Goal: Task Accomplishment & Management: Use online tool/utility

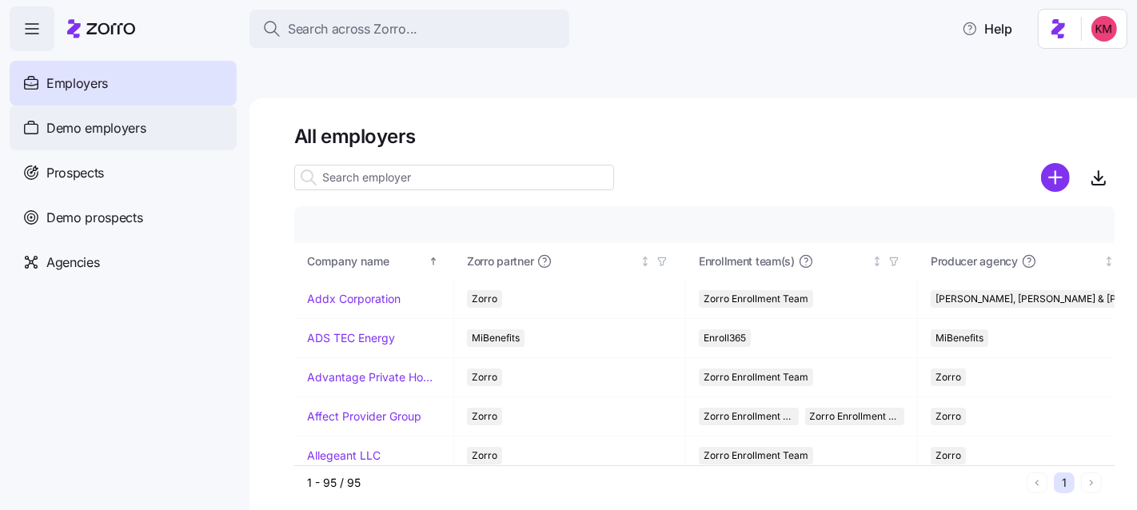
click at [91, 132] on span "Demo employers" at bounding box center [96, 128] width 100 height 20
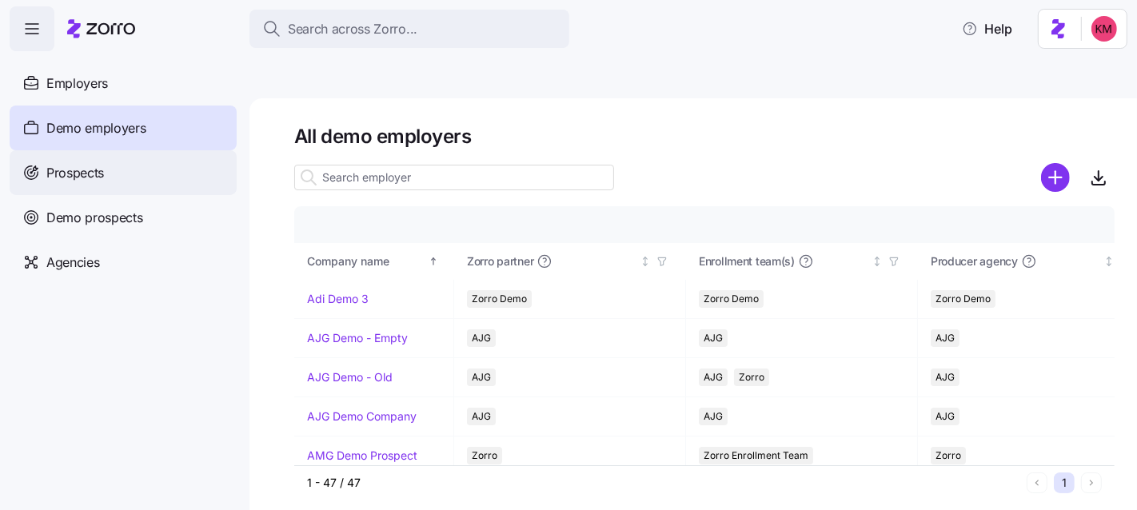
click at [95, 171] on span "Prospects" at bounding box center [75, 173] width 58 height 20
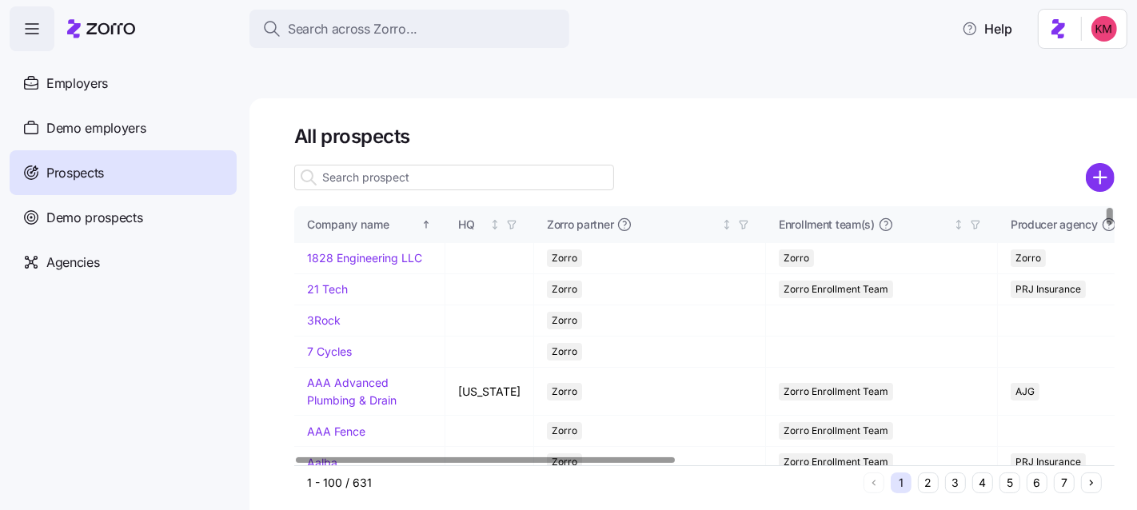
click at [1035, 473] on button "6" at bounding box center [1037, 483] width 21 height 21
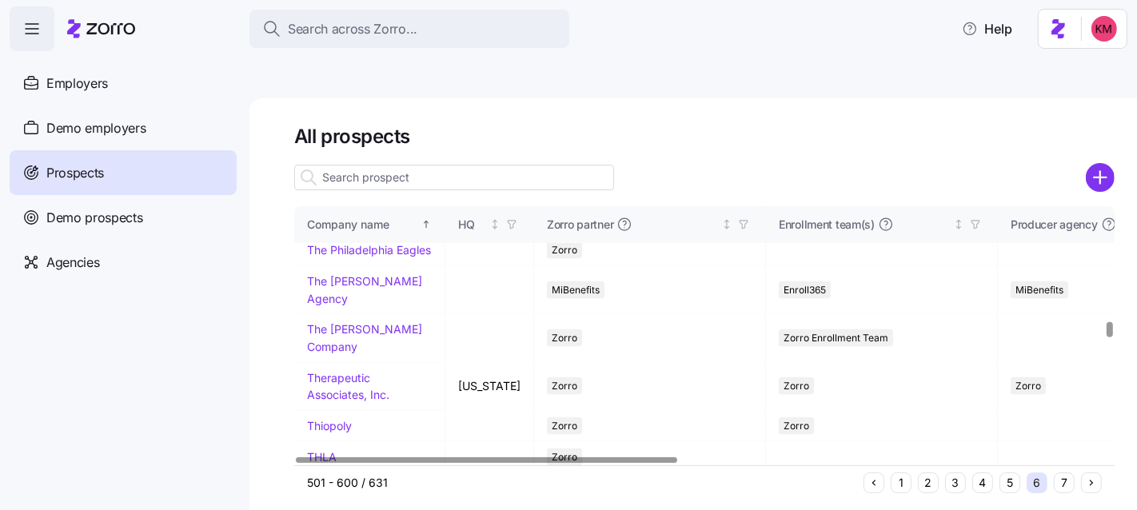
scroll to position [1952, 0]
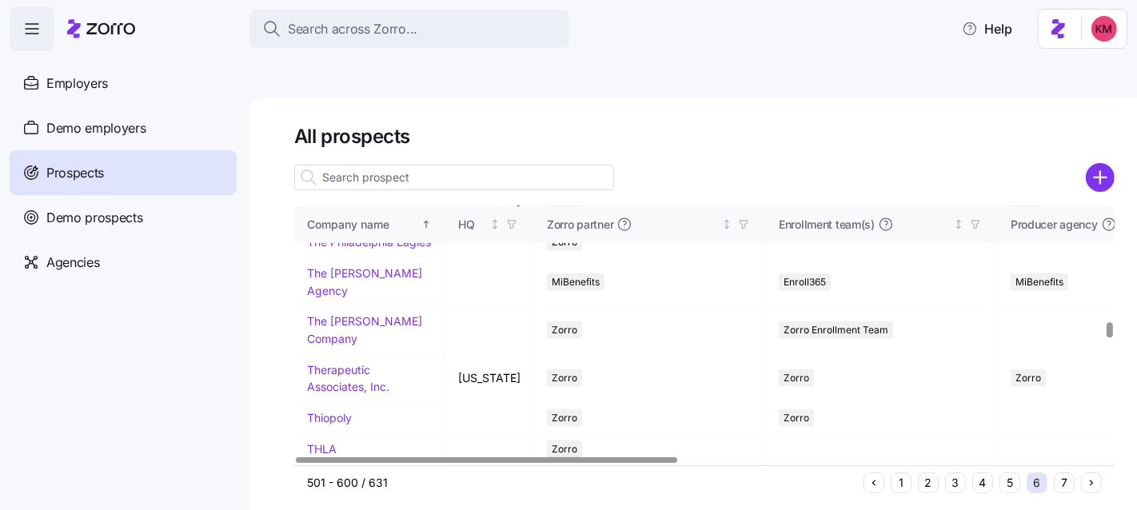
click at [333, 218] on link "The Pediatric Group" at bounding box center [359, 211] width 105 height 14
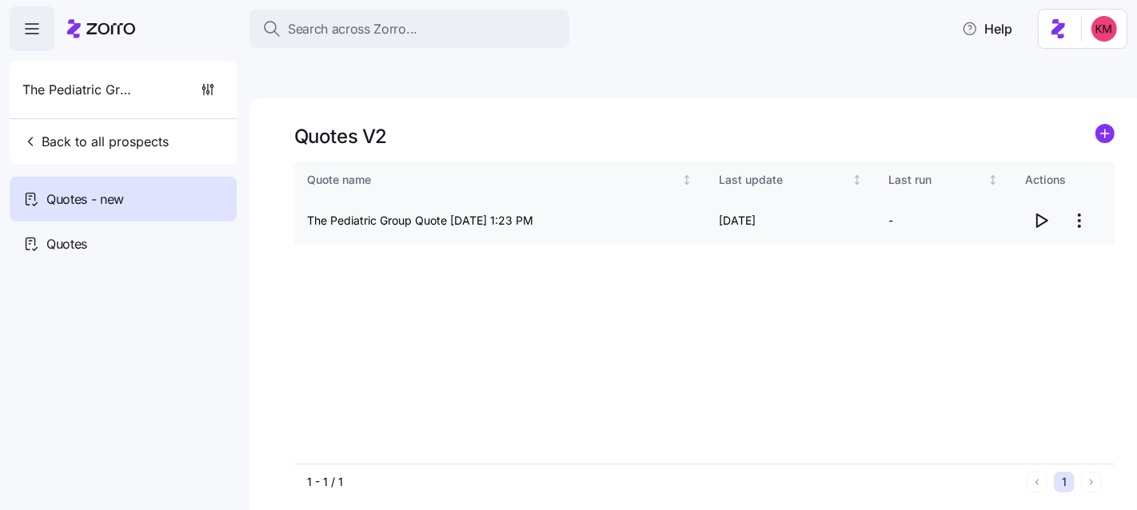
click at [1044, 211] on icon "button" at bounding box center [1041, 220] width 19 height 19
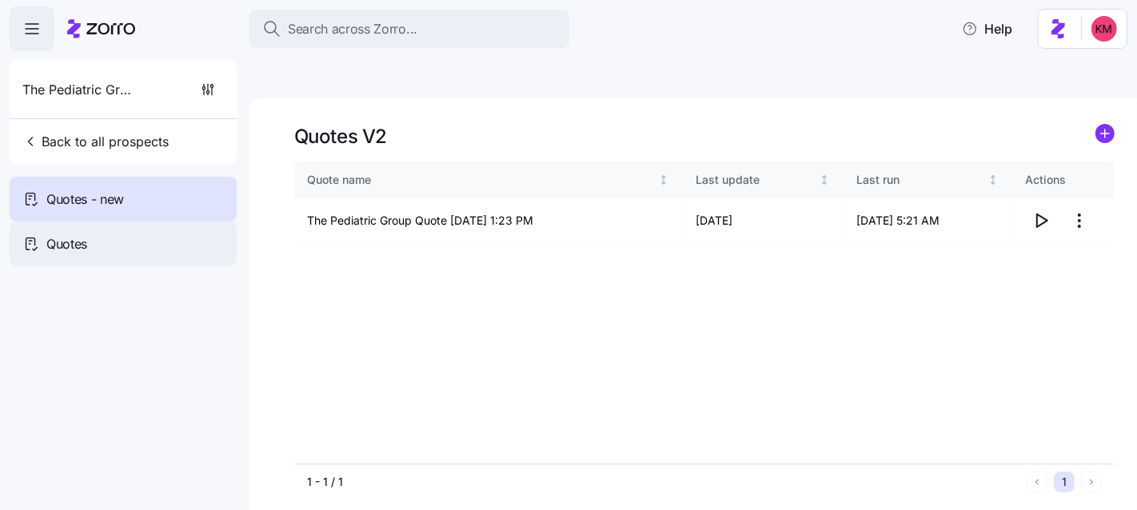
click at [115, 235] on div "Quotes" at bounding box center [123, 244] width 227 height 45
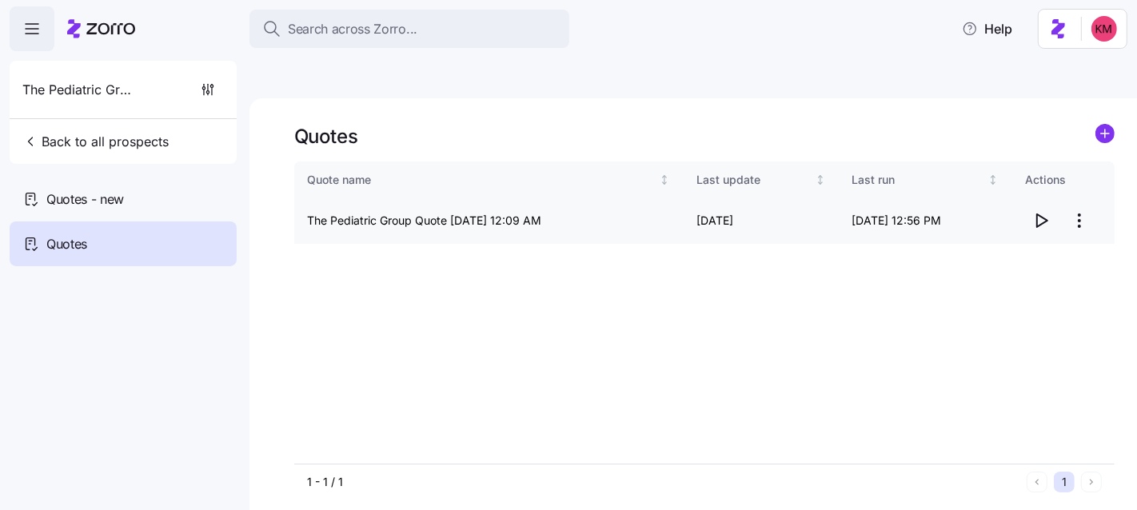
click at [1043, 211] on icon "button" at bounding box center [1041, 220] width 19 height 19
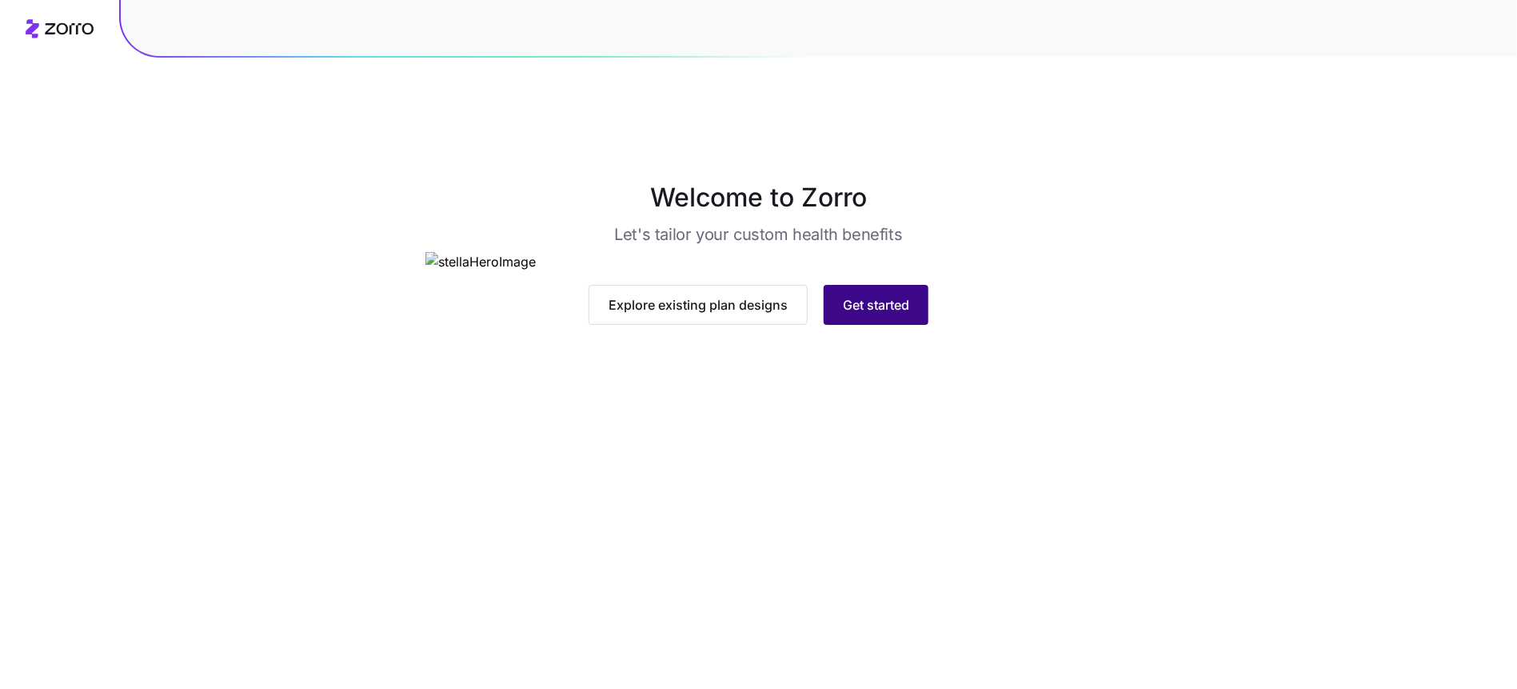
click at [848, 325] on button "Get started" at bounding box center [876, 305] width 105 height 40
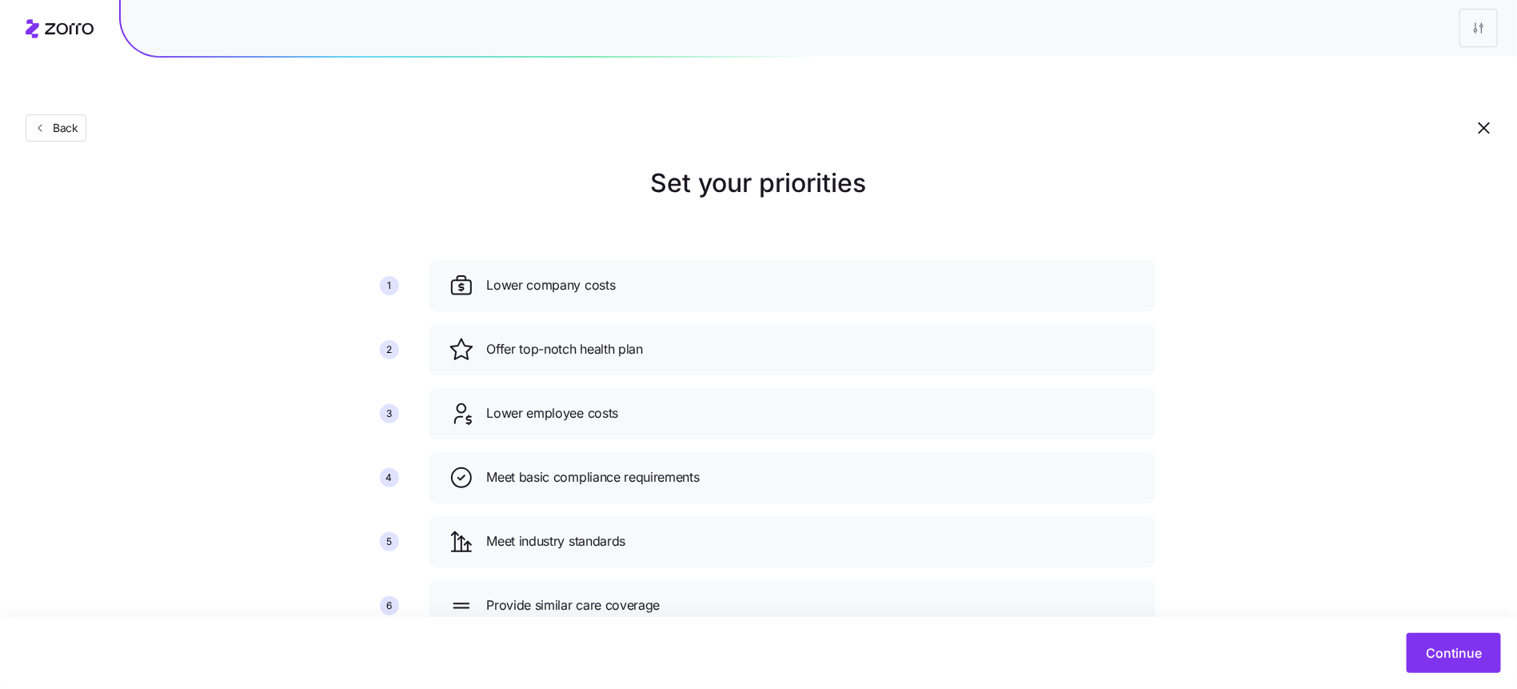
scroll to position [34, 0]
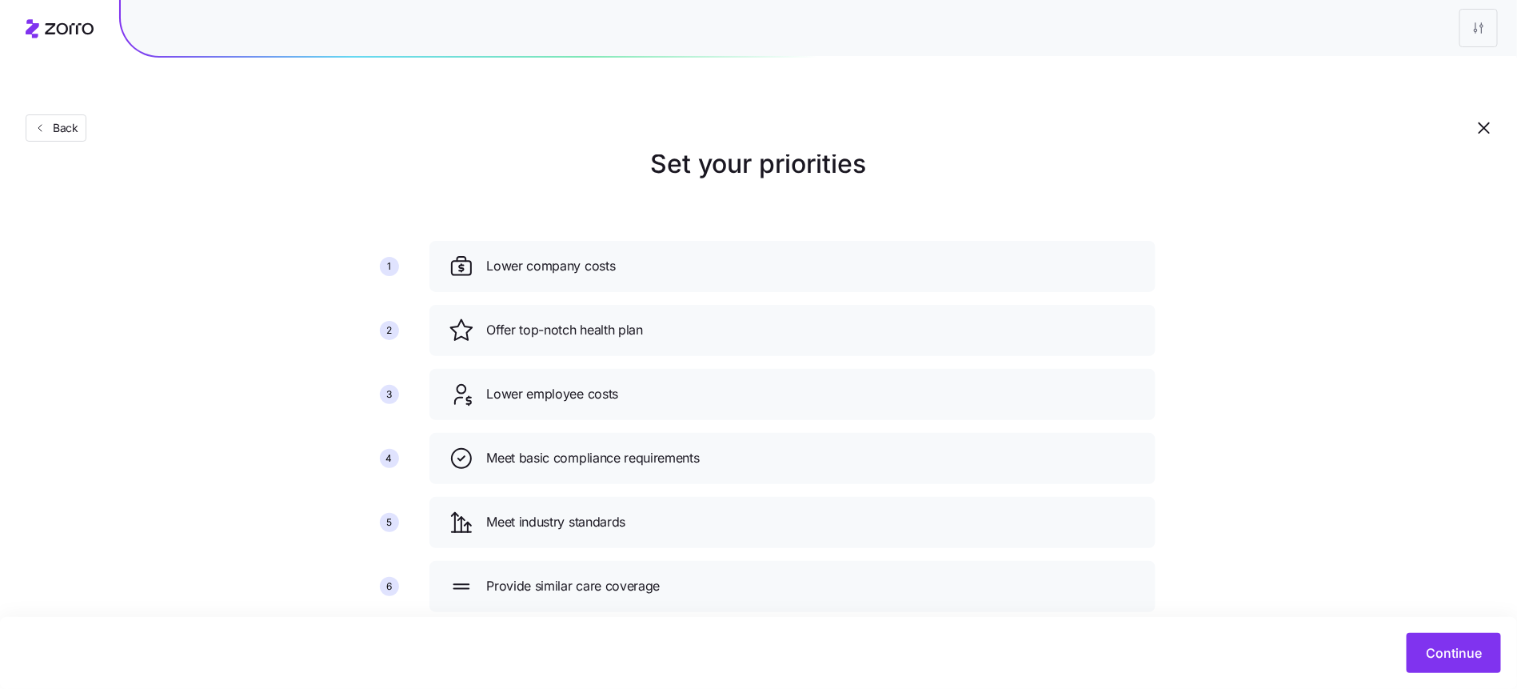
click at [1442, 679] on div "Continue" at bounding box center [758, 653] width 1517 height 72
click at [1445, 669] on button "Continue" at bounding box center [1454, 653] width 94 height 40
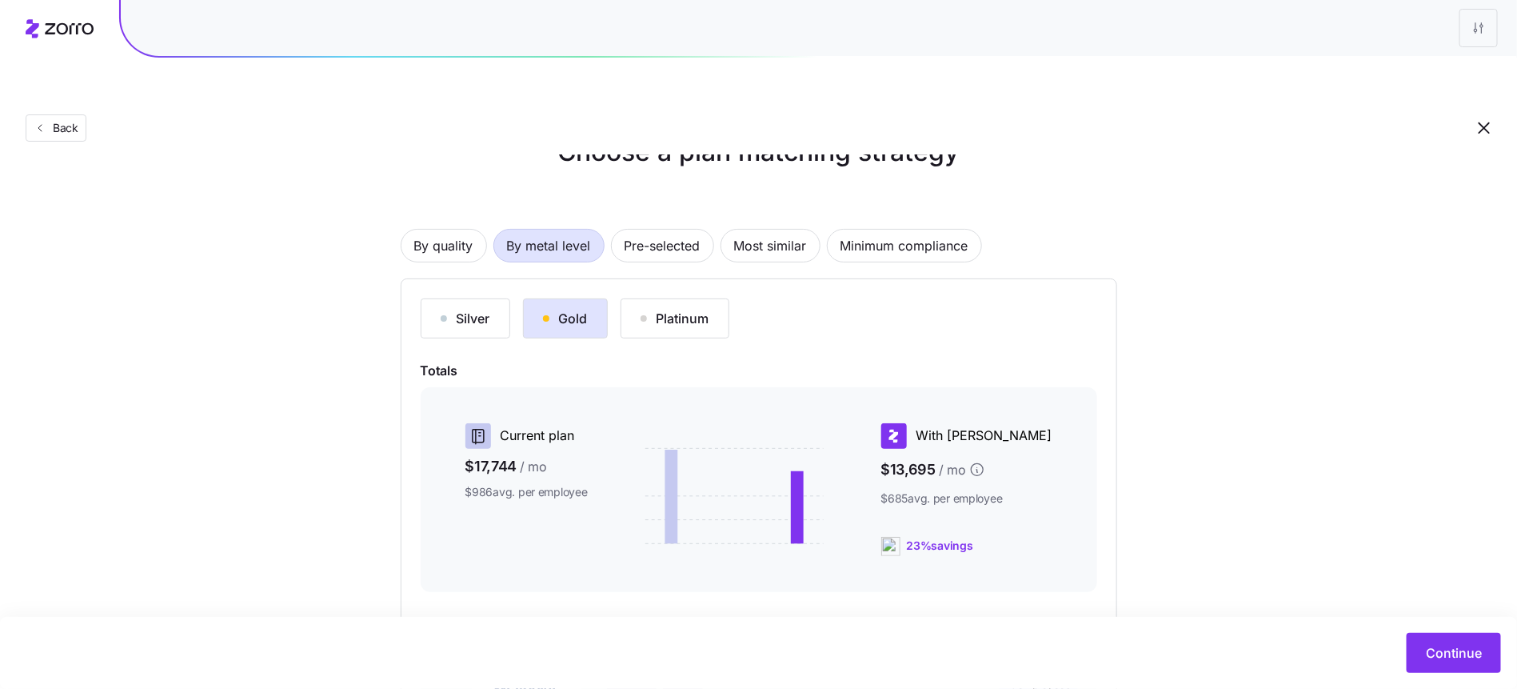
scroll to position [193, 0]
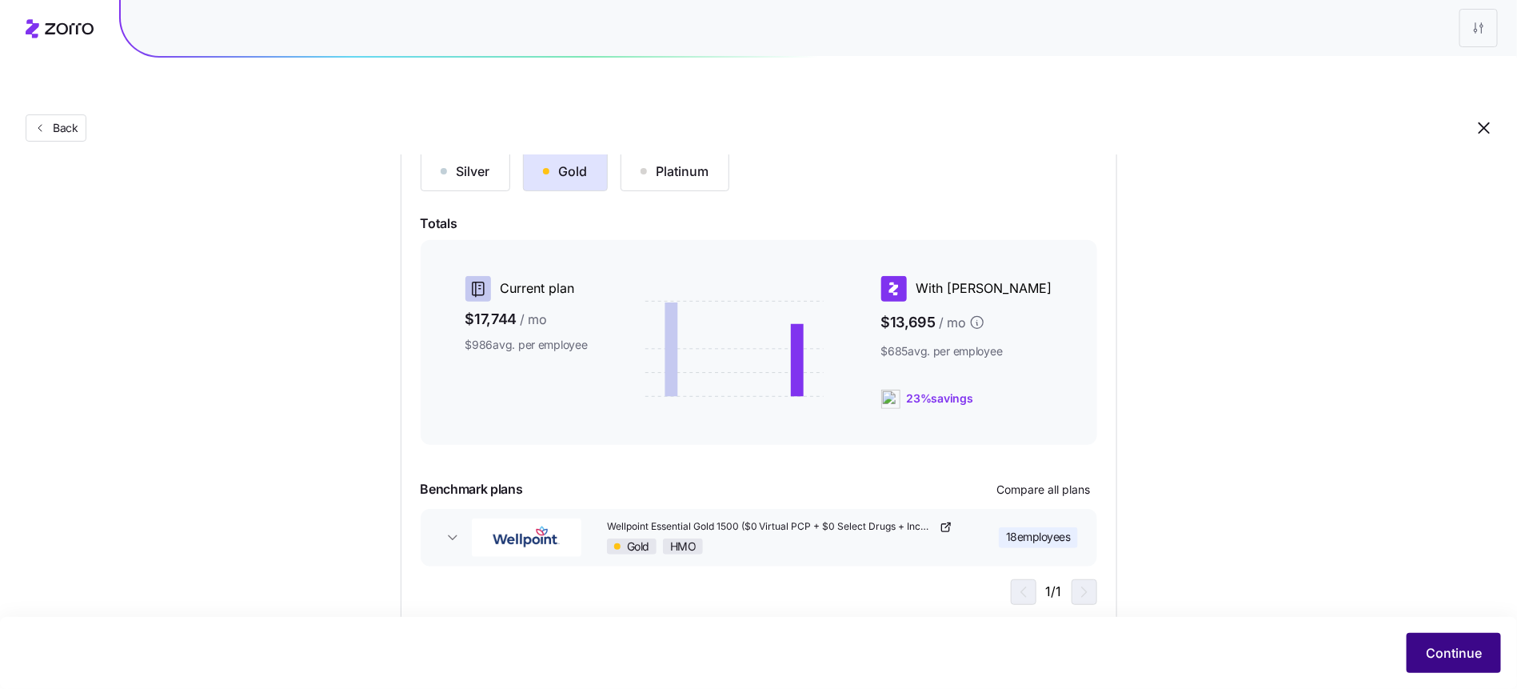
click at [1455, 647] on span "Continue" at bounding box center [1454, 652] width 56 height 19
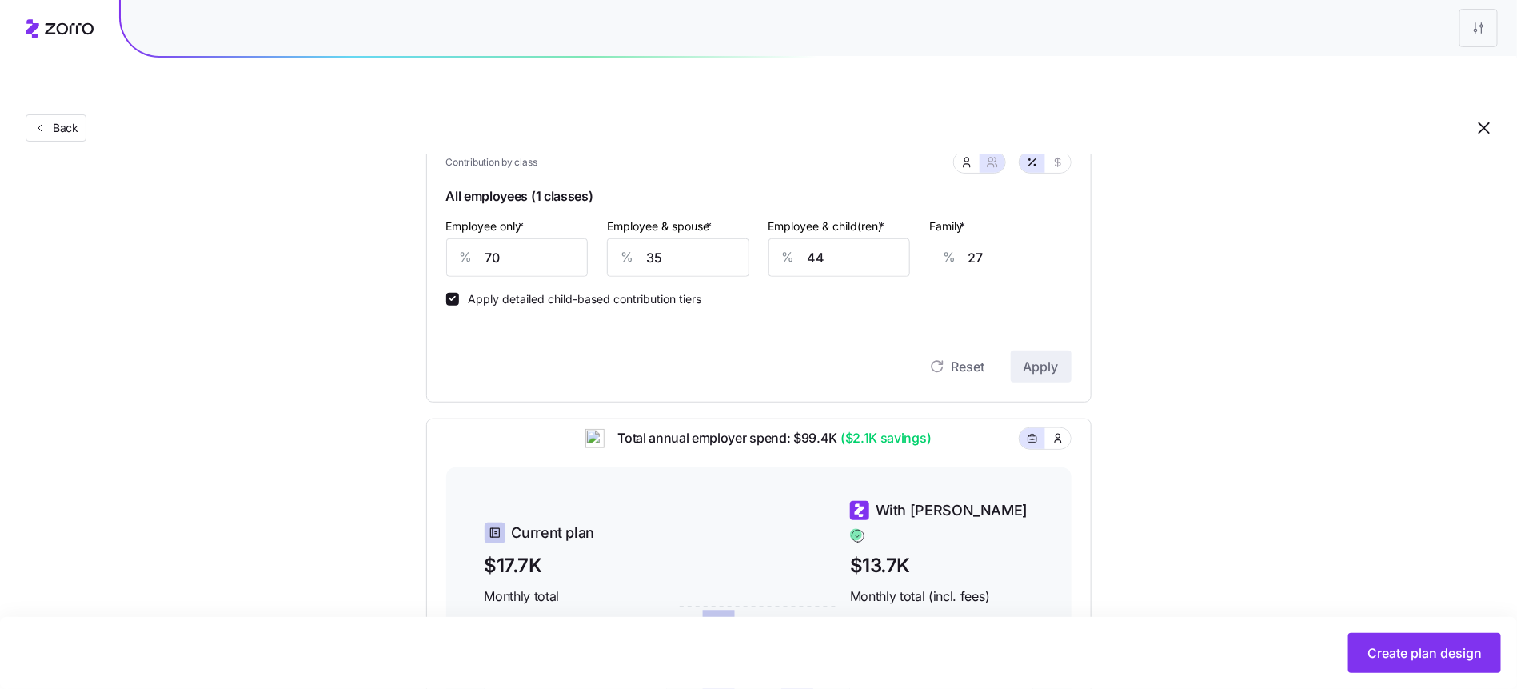
scroll to position [380, 0]
click at [1061, 158] on icon "button" at bounding box center [1058, 164] width 13 height 13
type input "417"
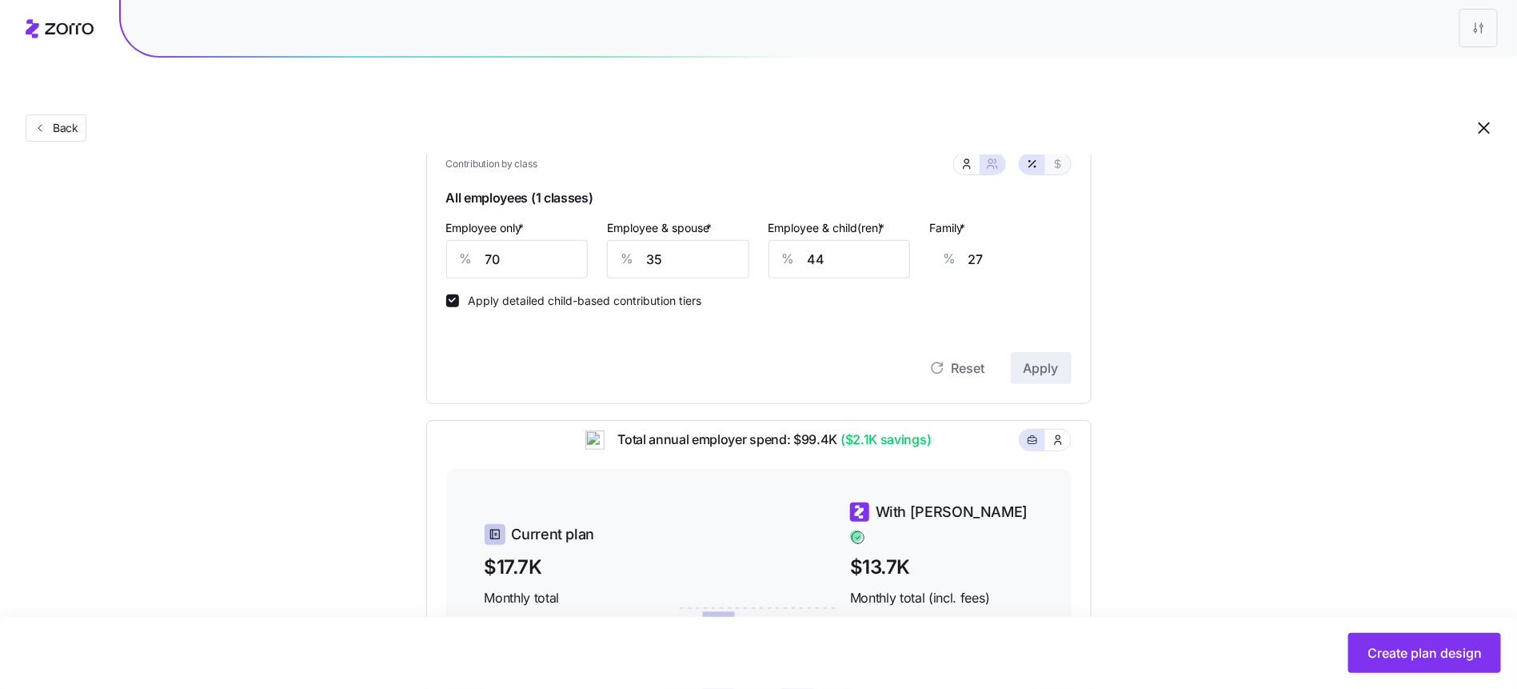
type input "417"
click at [1043, 154] on button "button" at bounding box center [1033, 164] width 26 height 21
type input "70"
type input "35"
type input "44"
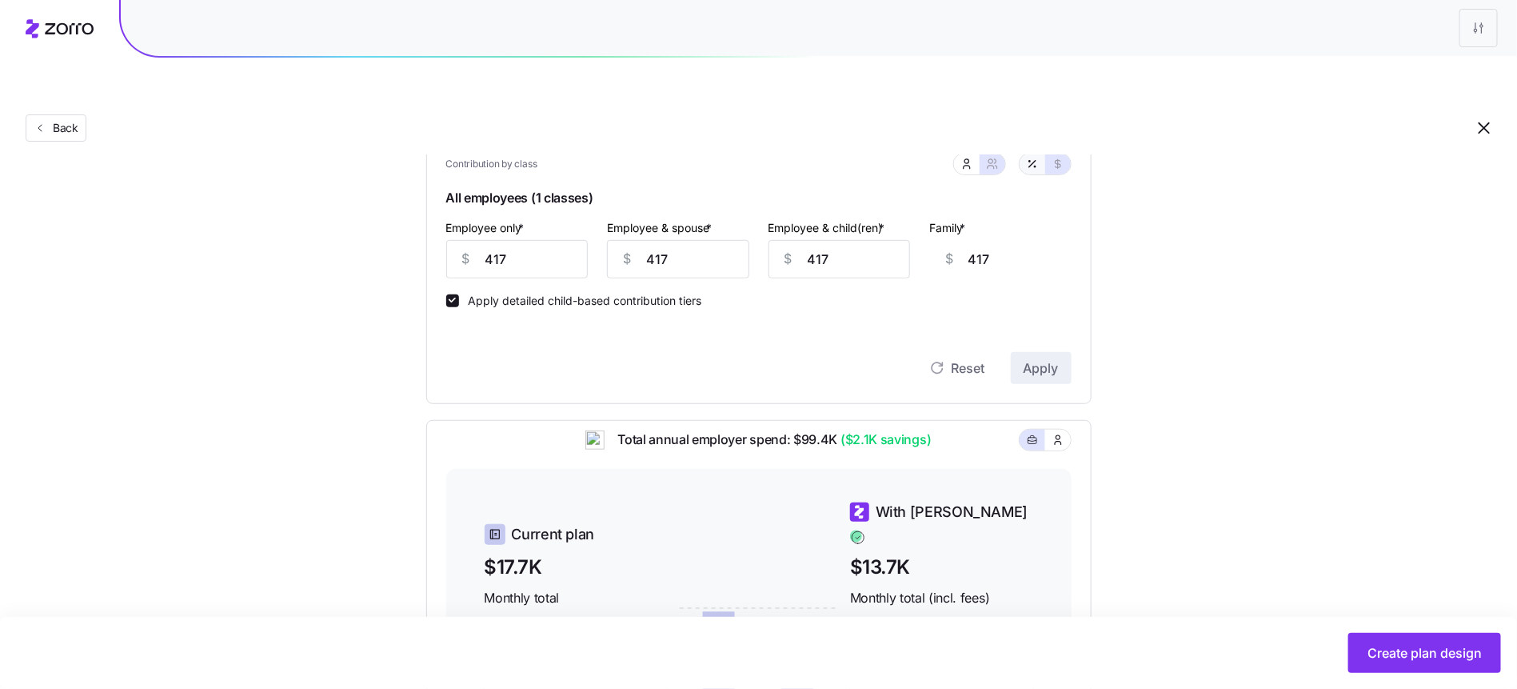
type input "27"
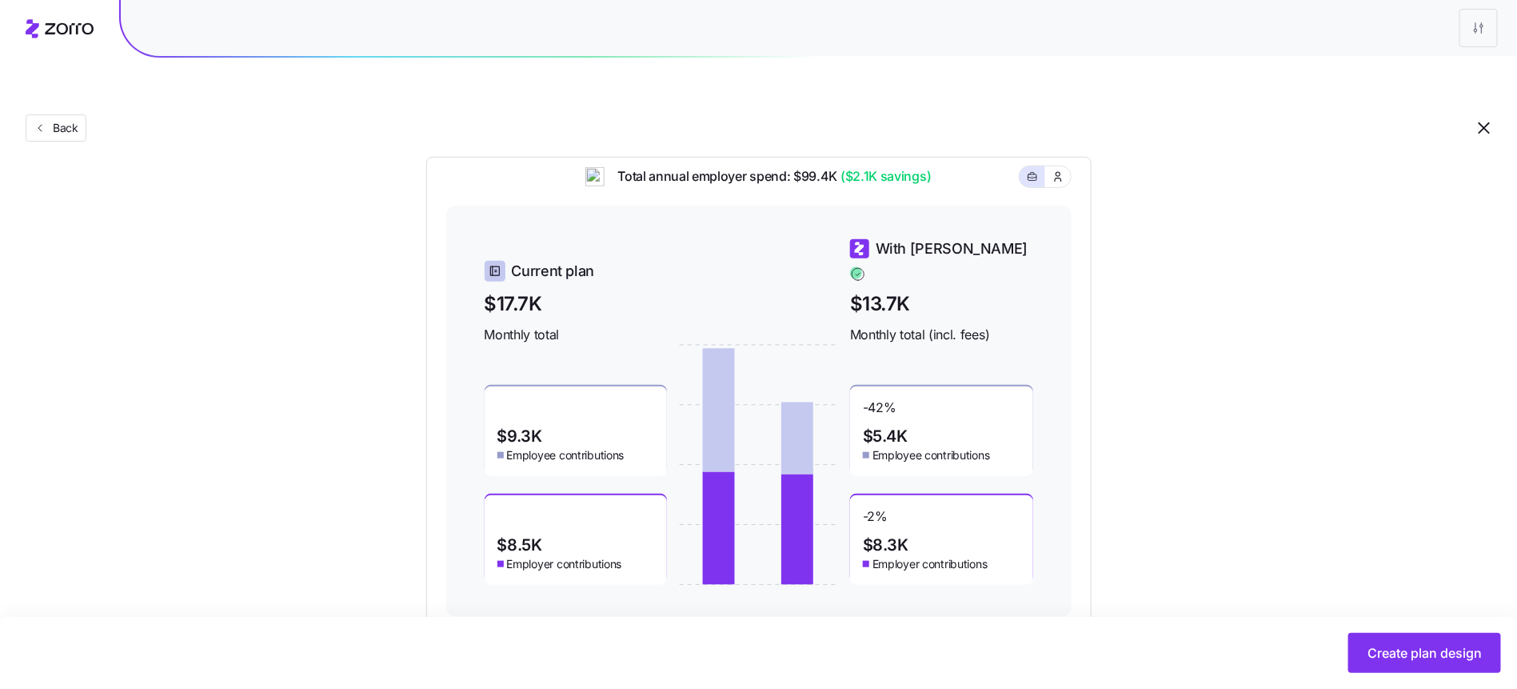
scroll to position [646, 0]
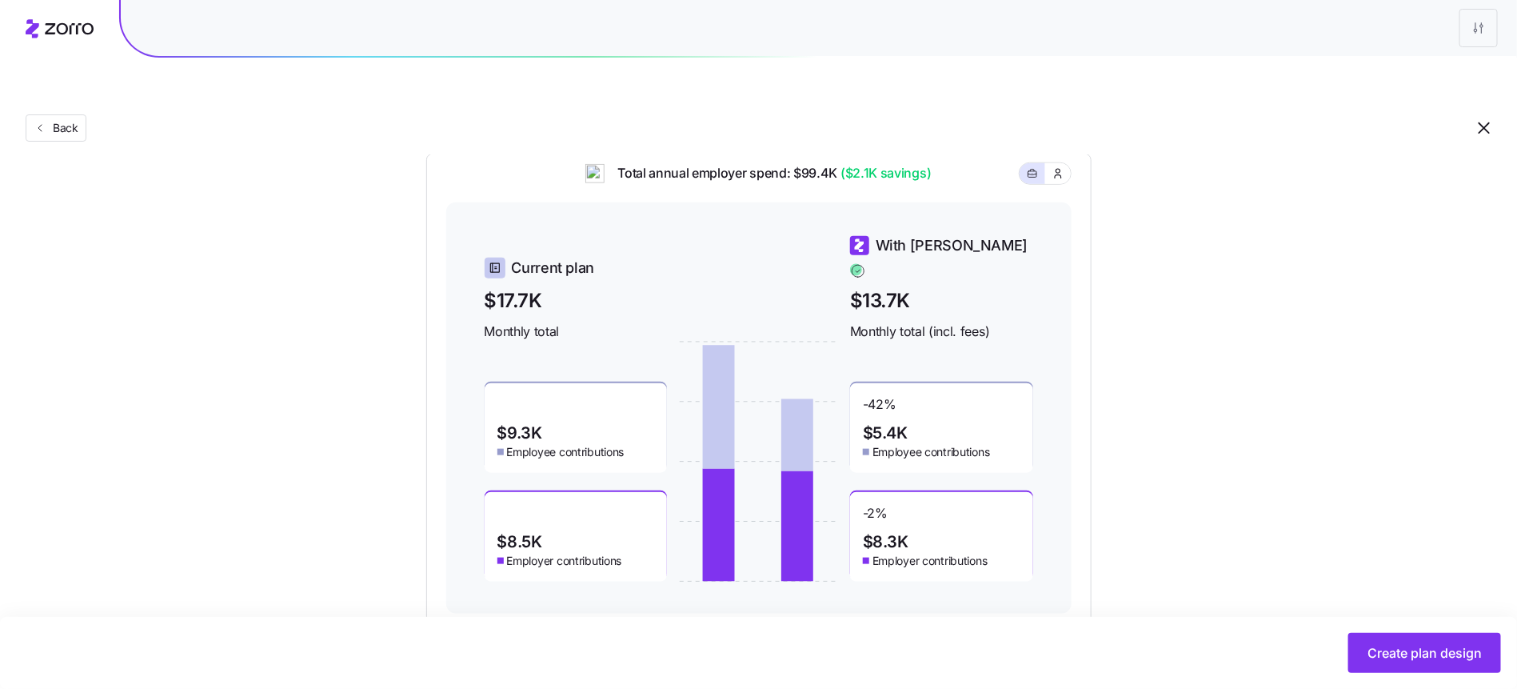
click at [1376, 578] on div "Set your contribution Compliant Industry Generous Current Contribution Classes …" at bounding box center [758, 78] width 1517 height 1092
click at [1423, 655] on span "Create plan design" at bounding box center [1425, 652] width 114 height 19
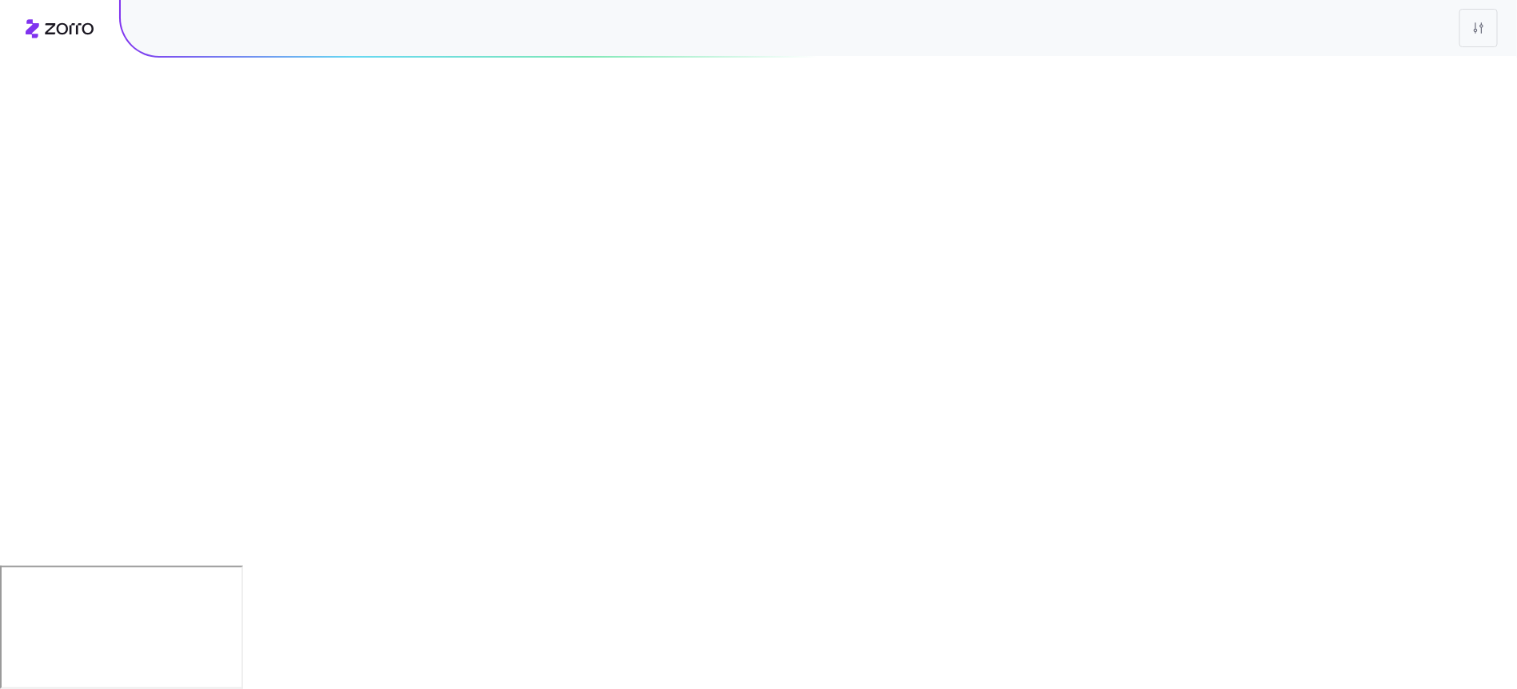
scroll to position [0, 0]
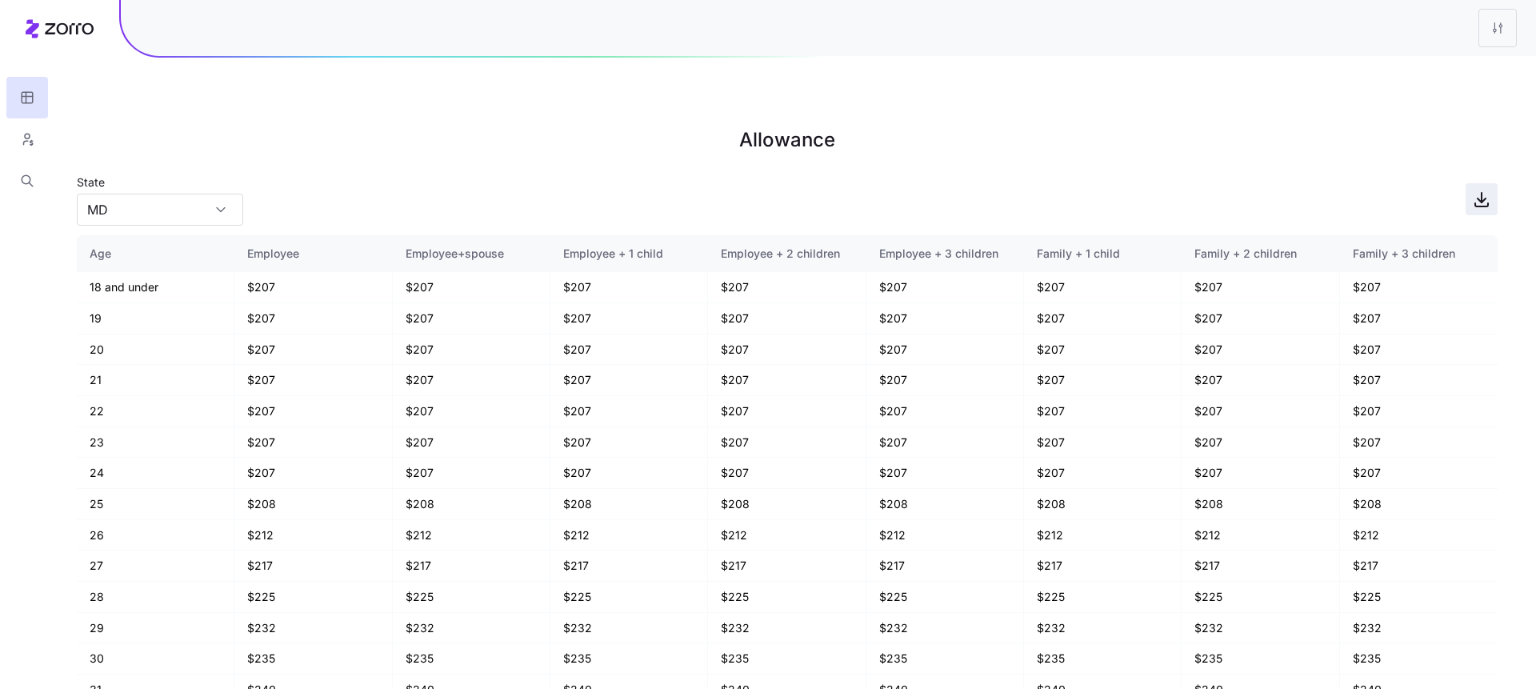
click at [1488, 190] on icon "button" at bounding box center [1481, 199] width 19 height 19
click at [26, 137] on icon "button" at bounding box center [27, 139] width 14 height 16
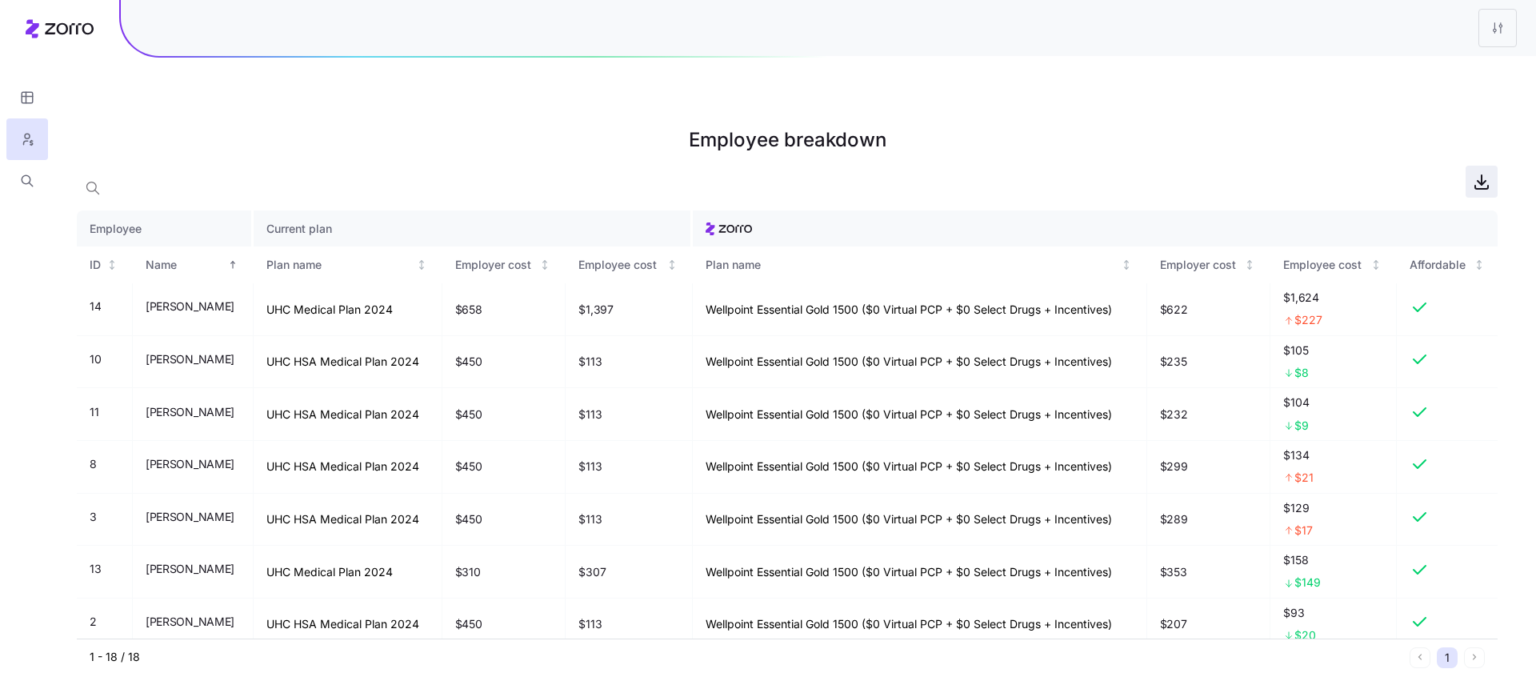
click at [1476, 172] on icon "button" at bounding box center [1481, 181] width 19 height 19
click at [1496, 14] on html "Employee breakdown Employee Current plan ID Name Plan name Employer cost Employ…" at bounding box center [768, 424] width 1536 height 849
click at [1421, 76] on div "Edit plan design" at bounding box center [1401, 71] width 84 height 18
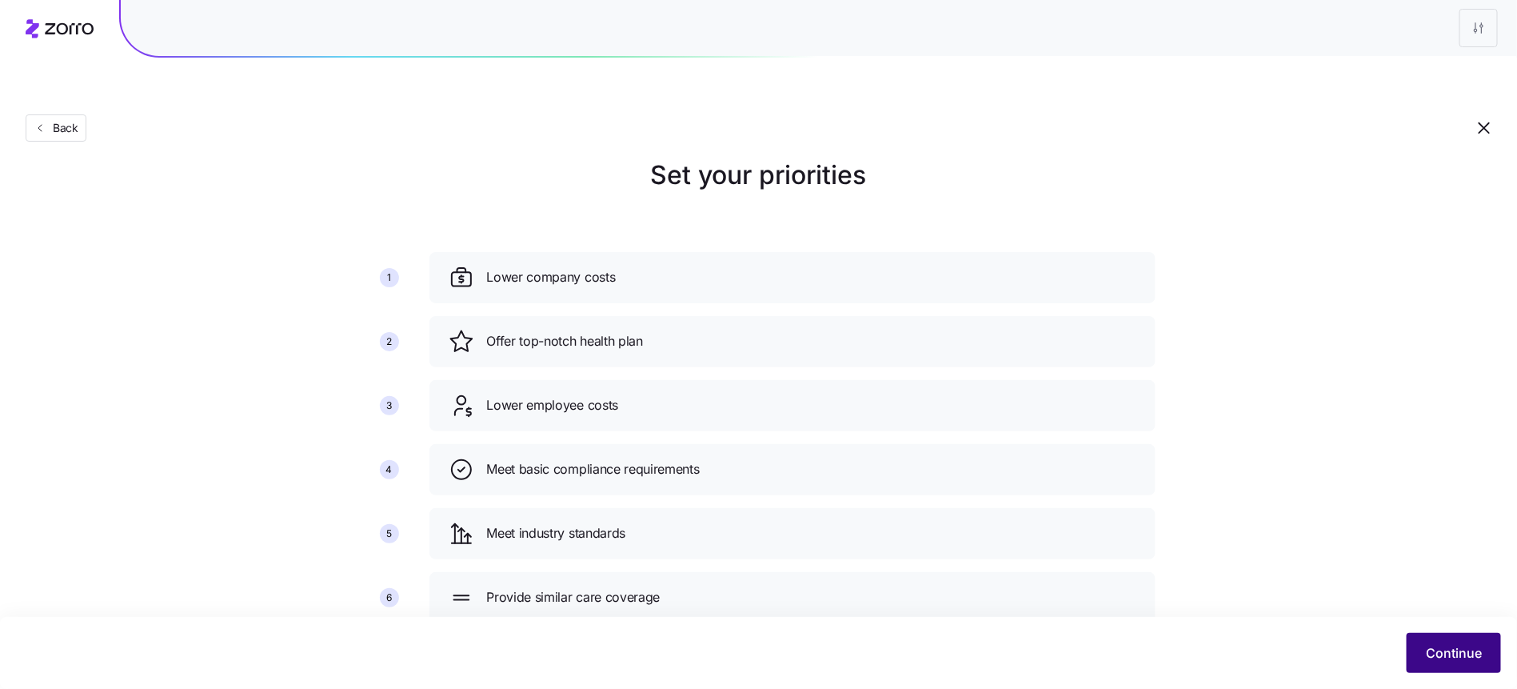
scroll to position [34, 0]
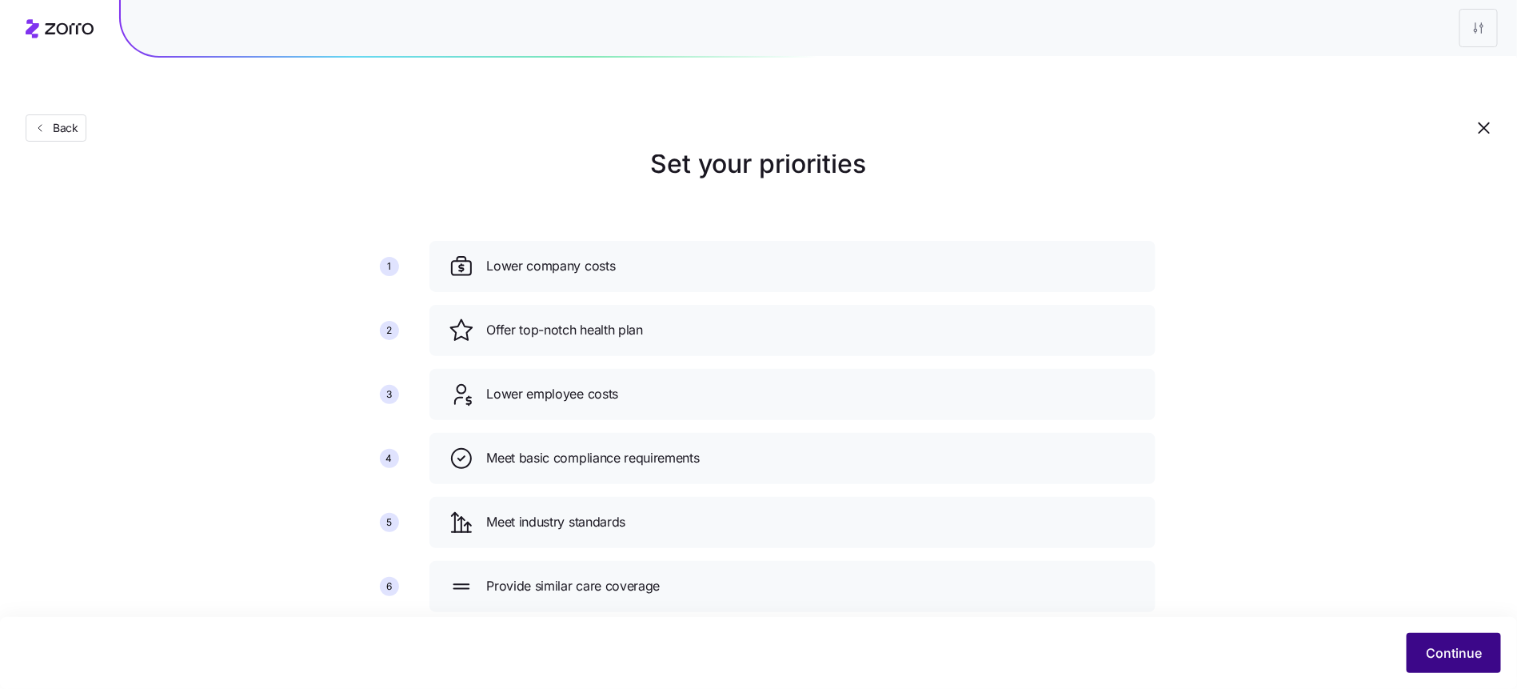
click at [1476, 653] on span "Continue" at bounding box center [1454, 652] width 56 height 19
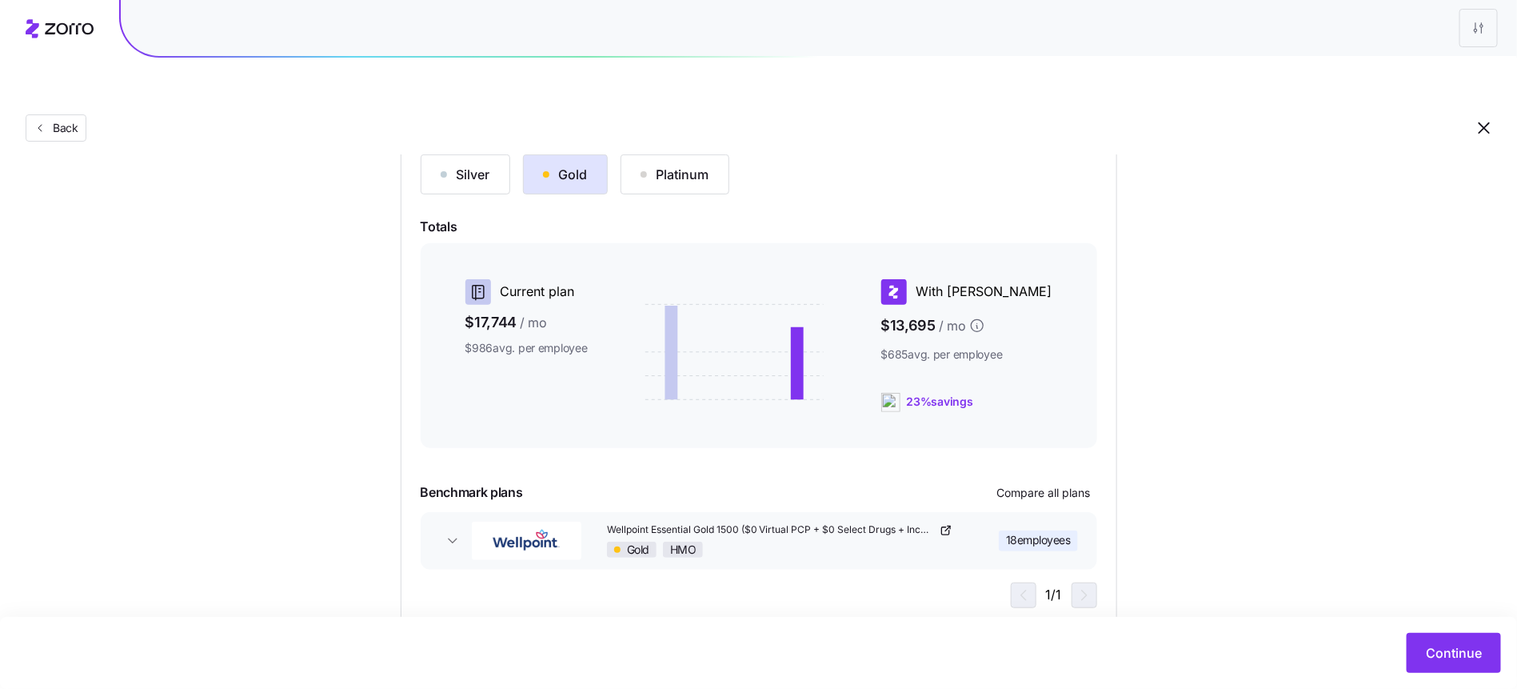
scroll to position [193, 0]
click at [1449, 637] on button "Continue" at bounding box center [1454, 653] width 94 height 40
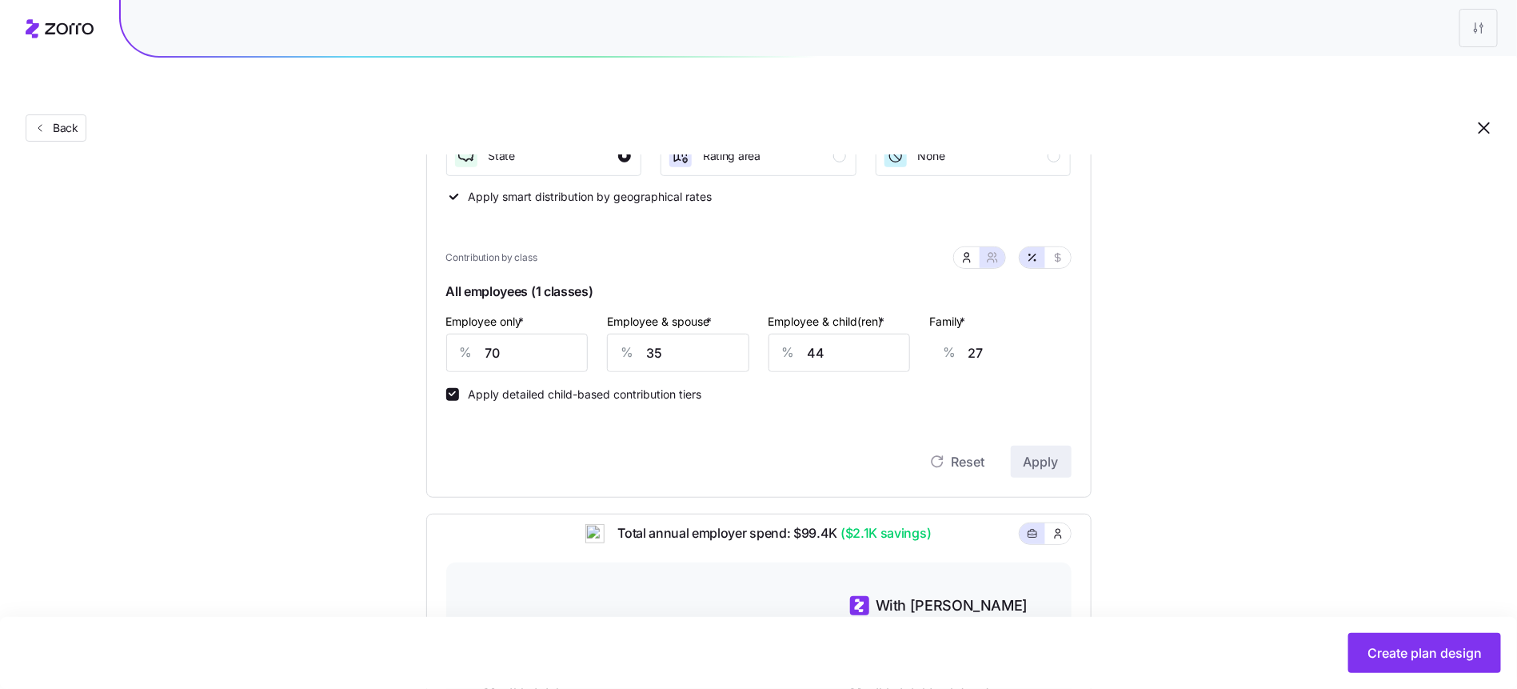
scroll to position [242, 0]
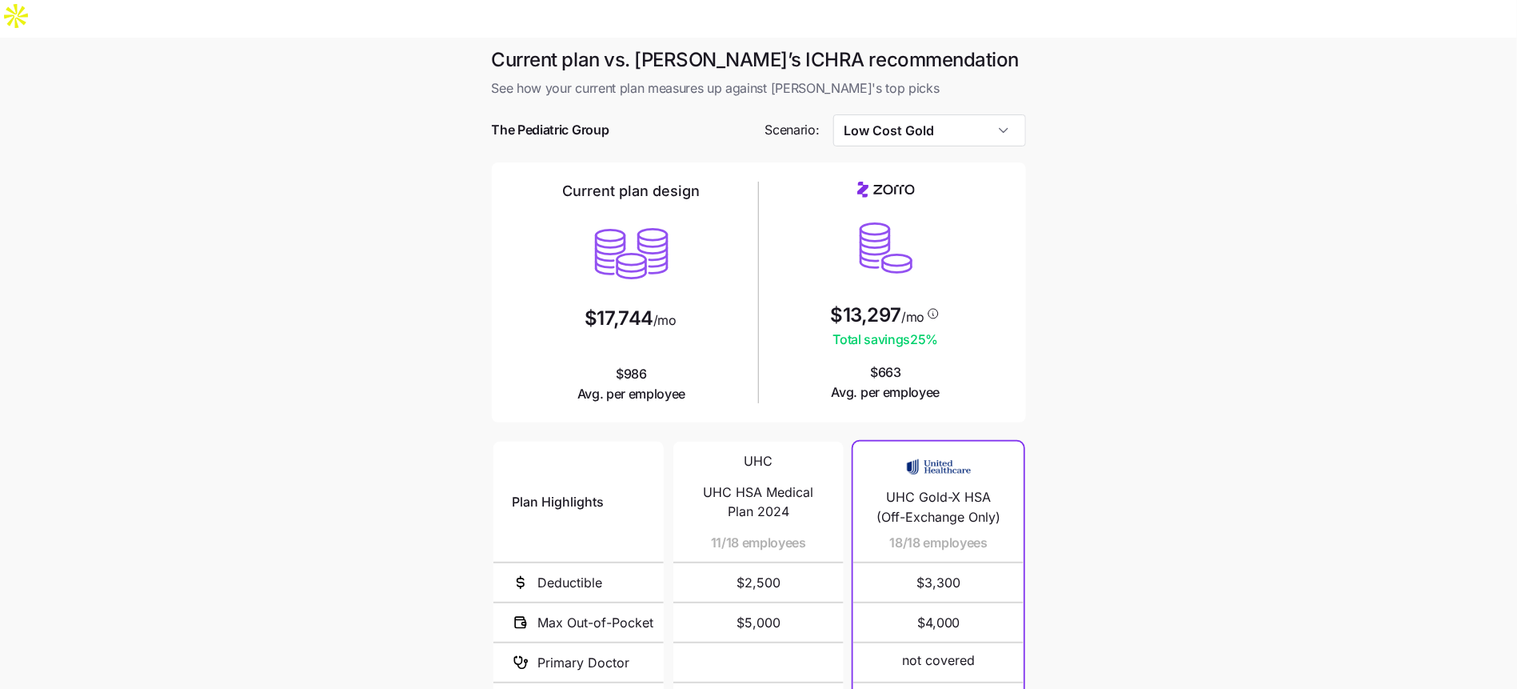
scroll to position [5, 0]
